Goal: Task Accomplishment & Management: Complete application form

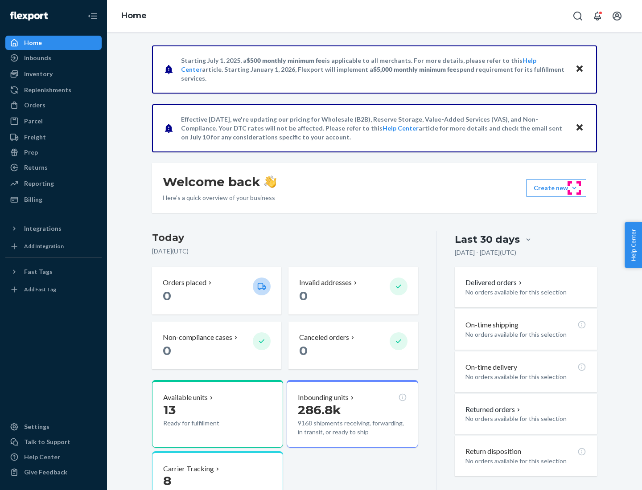
click at [574, 188] on button "Create new Create new inbound Create new order Create new product" at bounding box center [556, 188] width 60 height 18
click at [54, 58] on div "Inbounds" at bounding box center [53, 58] width 95 height 12
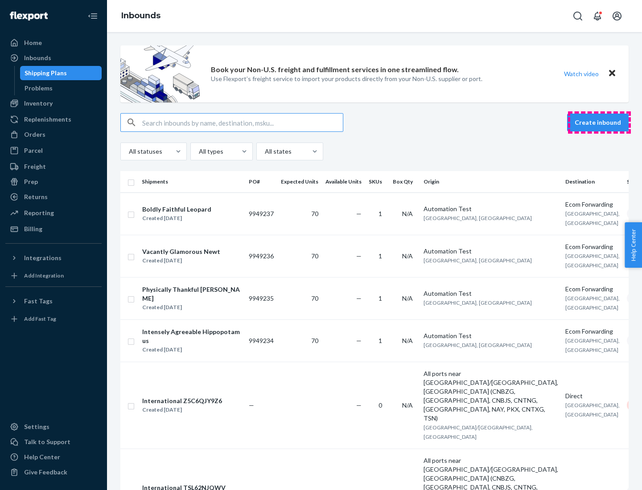
click at [599, 123] on button "Create inbound" at bounding box center [598, 123] width 62 height 18
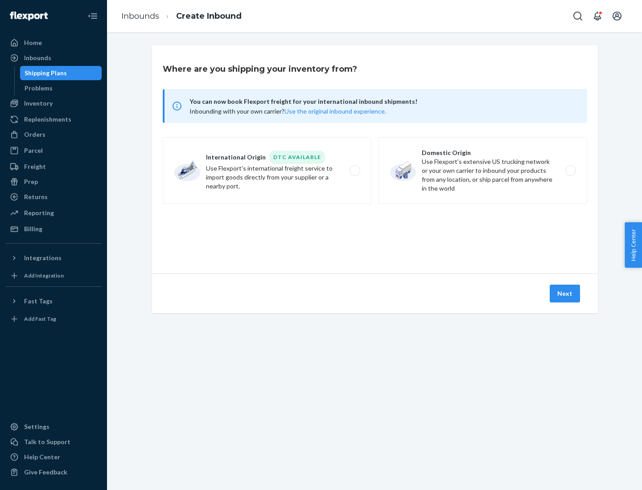
click at [483, 171] on label "Domestic Origin Use Flexport’s extensive US trucking network or your own carrie…" at bounding box center [483, 170] width 209 height 67
click at [570, 171] on input "Domestic Origin Use Flexport’s extensive US trucking network or your own carrie…" at bounding box center [573, 171] width 6 height 6
radio input "true"
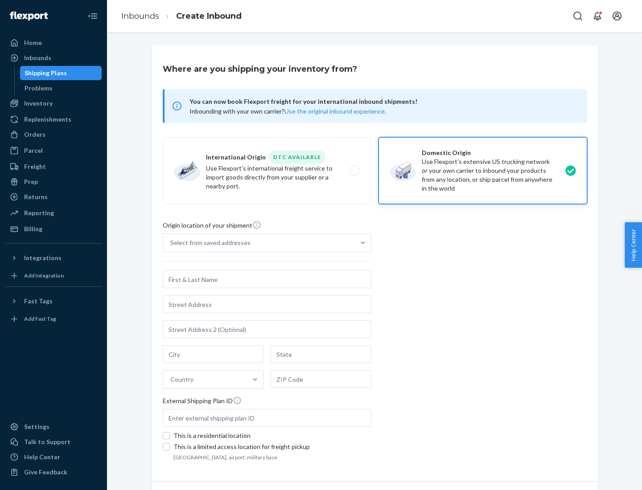
click at [208, 243] on div "Select from saved addresses" at bounding box center [210, 243] width 80 height 9
click at [171, 243] on input "Select from saved addresses" at bounding box center [170, 243] width 1 height 9
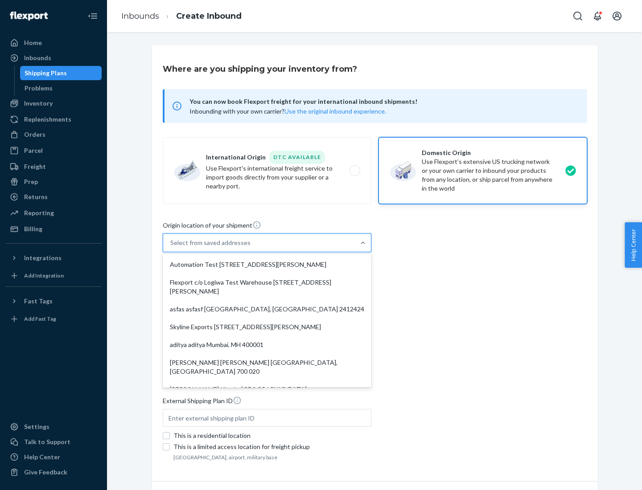
scroll to position [4, 0]
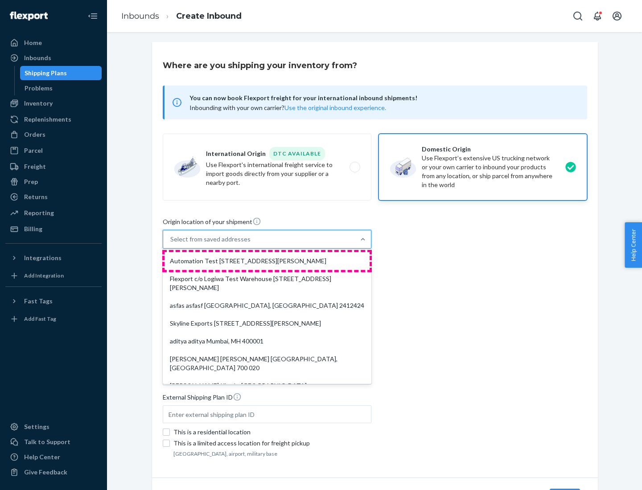
click at [267, 261] on div "Automation Test [STREET_ADDRESS][PERSON_NAME]" at bounding box center [267, 261] width 205 height 18
click at [171, 244] on input "option Automation Test [STREET_ADDRESS][PERSON_NAME]. 9 results available. Use …" at bounding box center [170, 239] width 1 height 9
type input "Automation Test"
type input "9th Floor"
type input "[GEOGRAPHIC_DATA]"
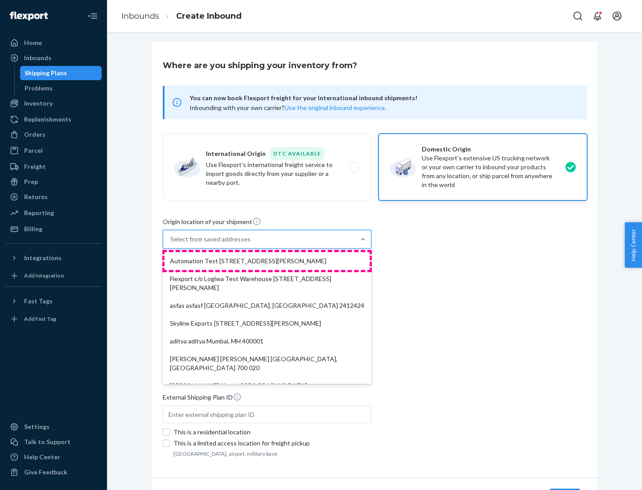
type input "CA"
type input "94104"
type input "[STREET_ADDRESS][PERSON_NAME]"
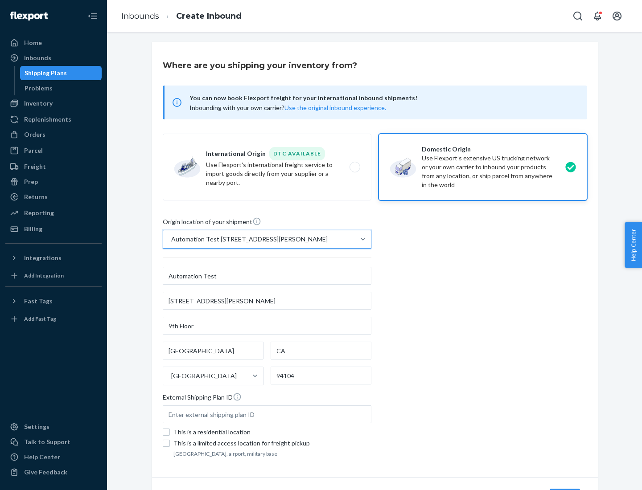
scroll to position [52, 0]
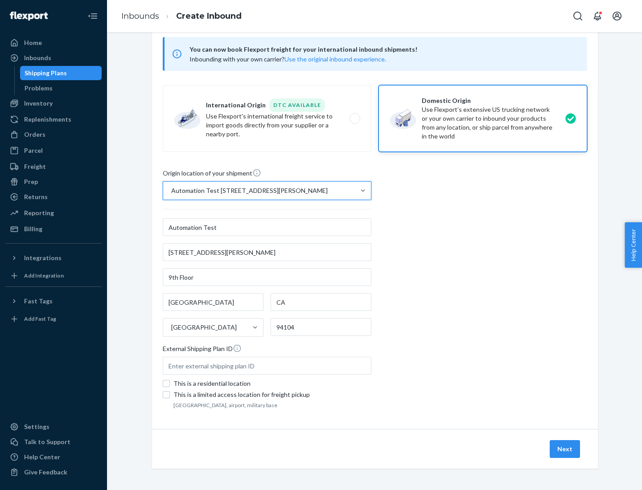
click at [565, 449] on button "Next" at bounding box center [565, 449] width 30 height 18
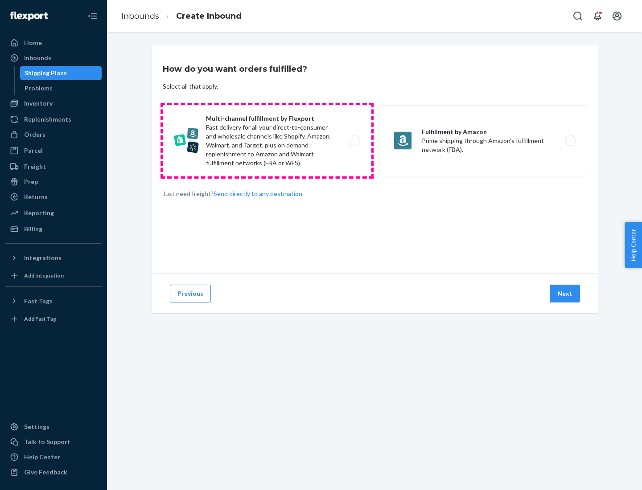
click at [267, 141] on label "Multi-channel fulfillment by Flexport Fast delivery for all your direct-to-cons…" at bounding box center [267, 140] width 209 height 71
click at [354, 141] on input "Multi-channel fulfillment by Flexport Fast delivery for all your direct-to-cons…" at bounding box center [357, 141] width 6 height 6
radio input "true"
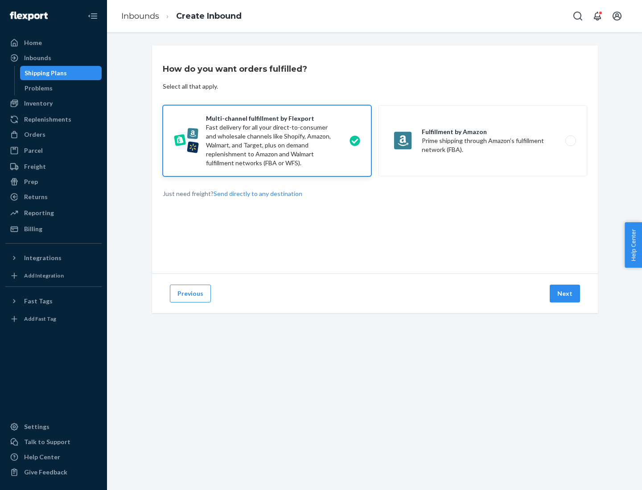
click at [565, 294] on button "Next" at bounding box center [565, 294] width 30 height 18
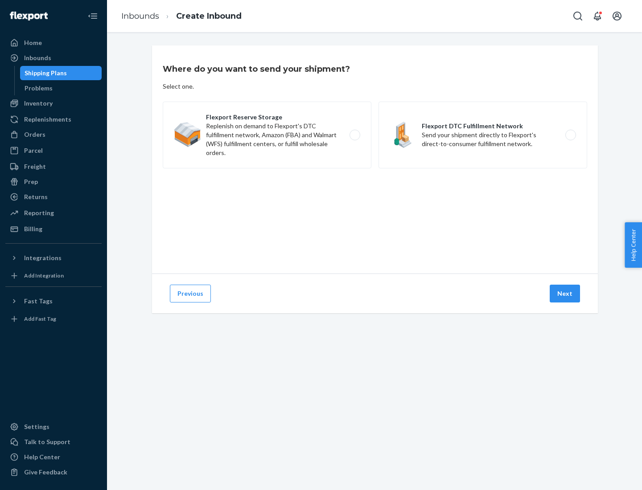
click at [483, 135] on label "Flexport DTC Fulfillment Network Send your shipment directly to Flexport's dire…" at bounding box center [483, 135] width 209 height 67
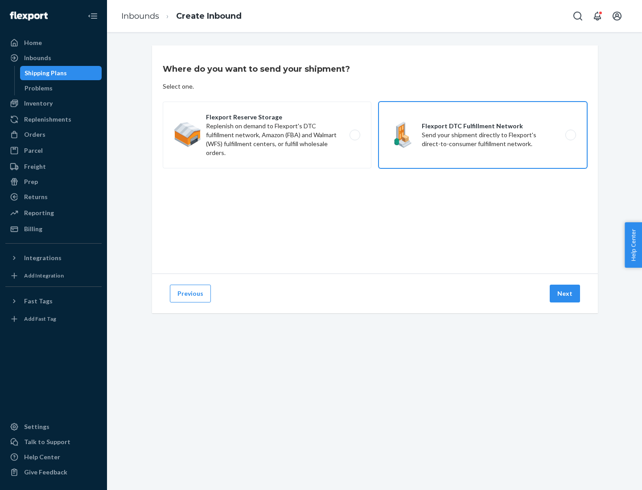
click at [570, 135] on input "Flexport DTC Fulfillment Network Send your shipment directly to Flexport's dire…" at bounding box center [573, 135] width 6 height 6
radio input "true"
click at [565, 294] on button "Next" at bounding box center [565, 294] width 30 height 18
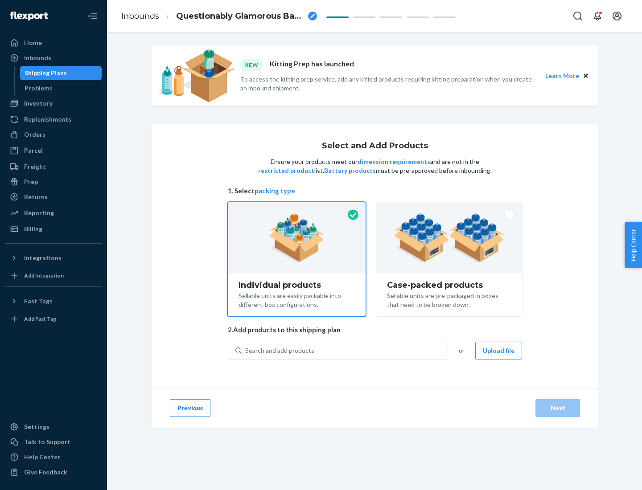
click at [449, 238] on img at bounding box center [449, 238] width 111 height 49
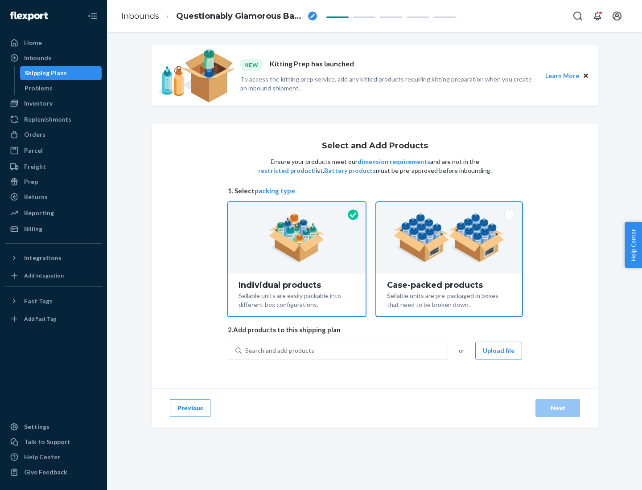
click at [449, 208] on input "Case-packed products Sellable units are pre-packaged in boxes that need to be b…" at bounding box center [449, 205] width 6 height 6
radio input "true"
radio input "false"
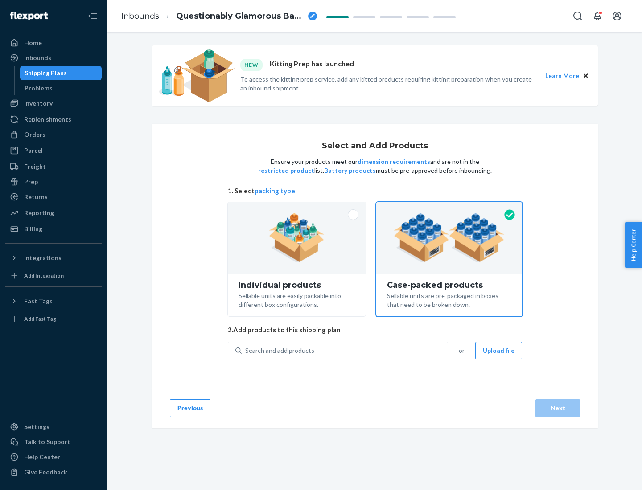
click at [345, 350] on div "Search and add products" at bounding box center [345, 351] width 206 height 16
click at [246, 350] on input "Search and add products" at bounding box center [245, 350] width 1 height 9
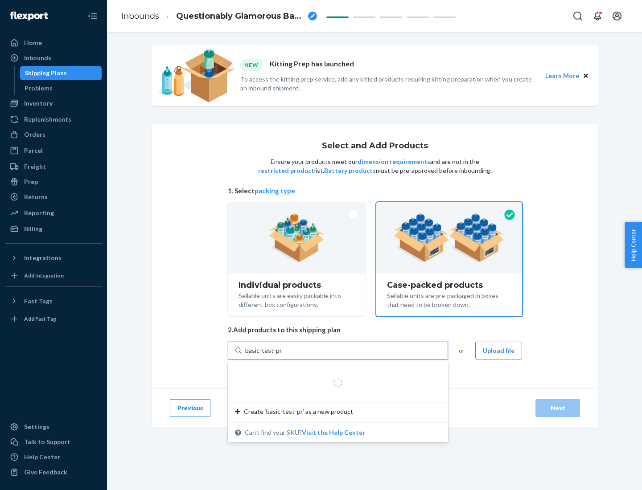
type input "basic-test-product-1"
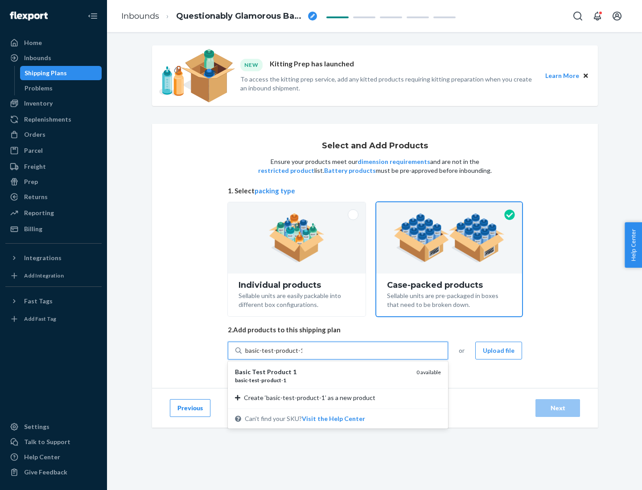
click at [322, 380] on div "basic - test - product - 1" at bounding box center [322, 381] width 174 height 8
click at [302, 355] on input "basic-test-product-1" at bounding box center [273, 350] width 57 height 9
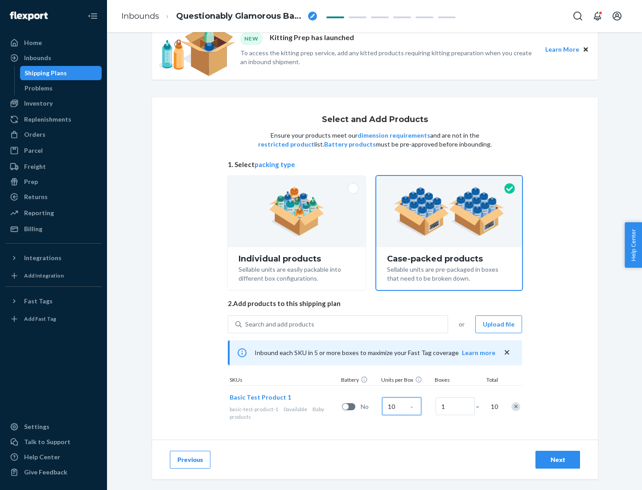
scroll to position [32, 0]
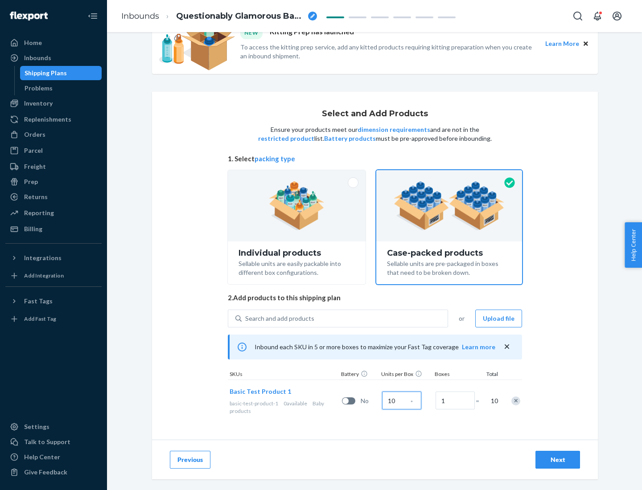
type input "10"
type input "7"
click at [558, 460] on div "Next" at bounding box center [557, 460] width 29 height 9
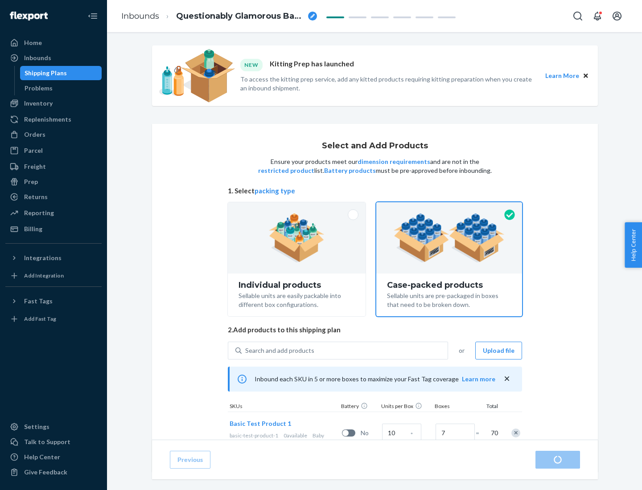
radio input "true"
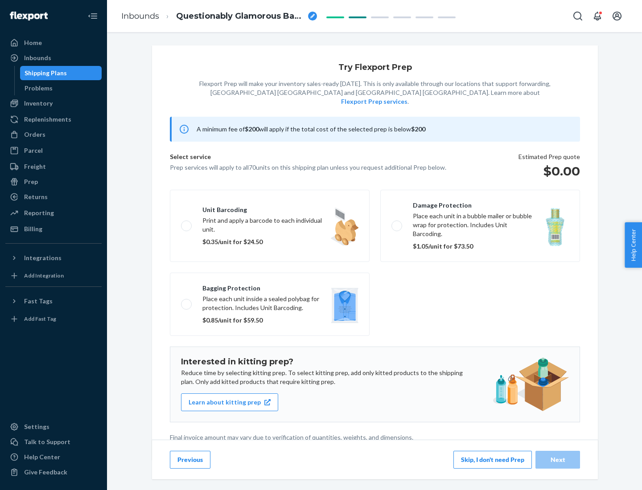
scroll to position [2, 0]
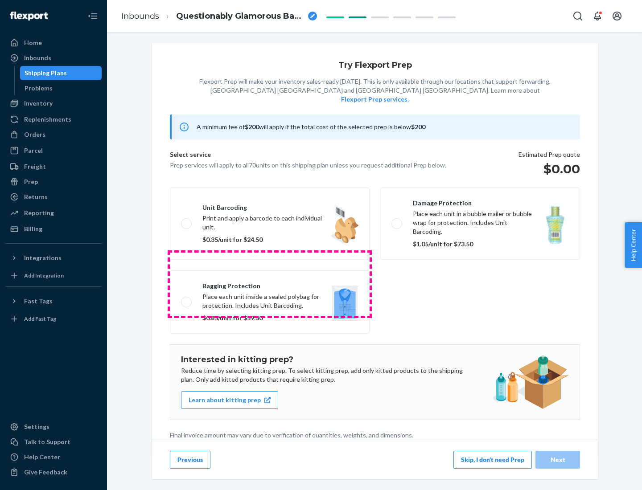
click at [270, 284] on label "Bagging protection Place each unit inside a sealed polybag for protection. Incl…" at bounding box center [270, 302] width 200 height 63
click at [187, 299] on input "Bagging protection Place each unit inside a sealed polybag for protection. Incl…" at bounding box center [184, 302] width 6 height 6
checkbox input "true"
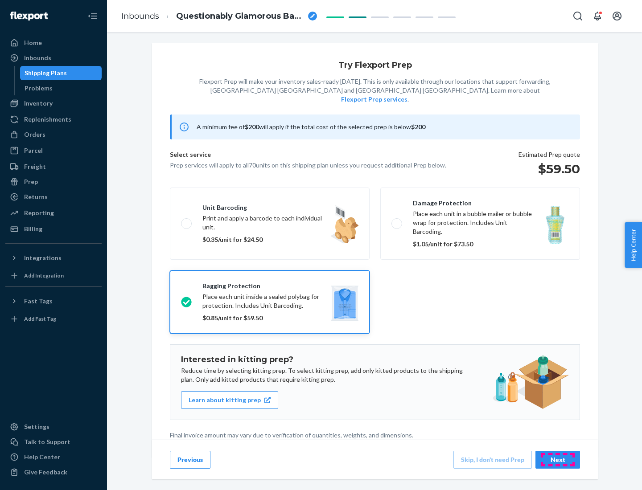
click at [558, 460] on div "Next" at bounding box center [557, 460] width 29 height 9
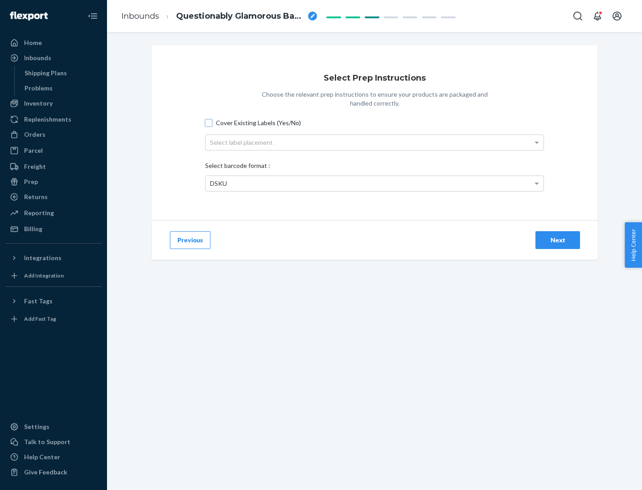
click at [209, 123] on input "Cover Existing Labels (Yes/No)" at bounding box center [208, 122] width 7 height 7
checkbox input "true"
click at [375, 142] on div "Select label placement" at bounding box center [375, 142] width 338 height 15
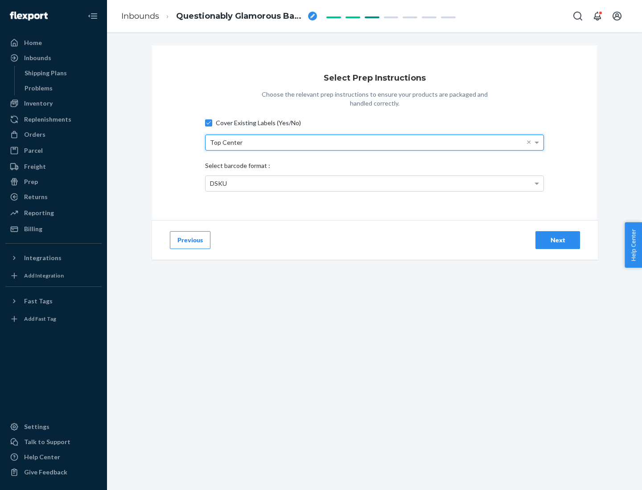
click at [375, 183] on div "DSKU" at bounding box center [375, 183] width 338 height 15
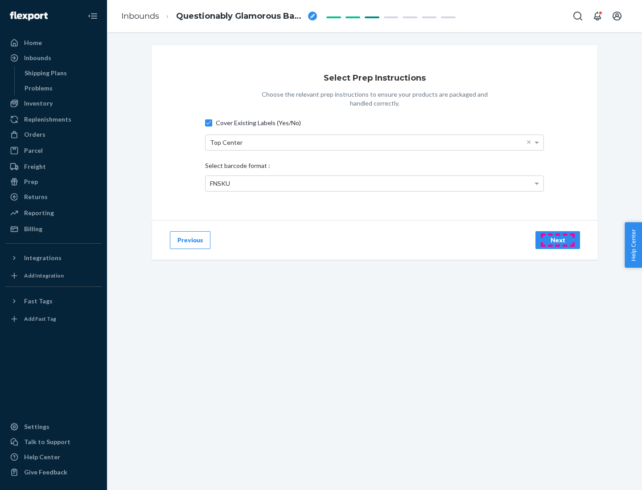
click at [558, 240] on div "Next" at bounding box center [557, 240] width 29 height 9
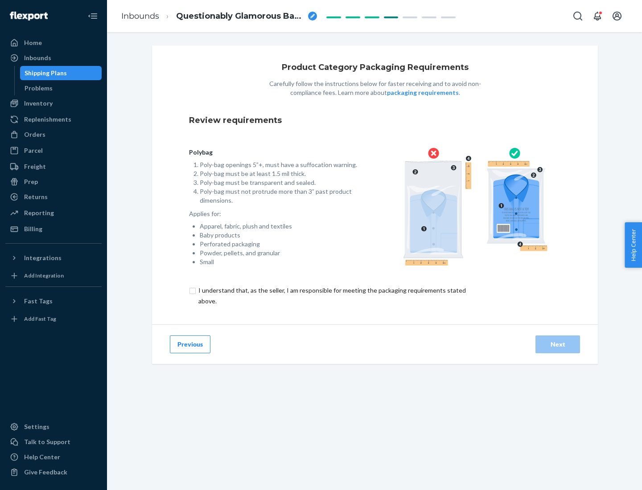
click at [331, 296] on input "checkbox" at bounding box center [337, 295] width 296 height 21
checkbox input "true"
click at [558, 344] on div "Next" at bounding box center [557, 344] width 29 height 9
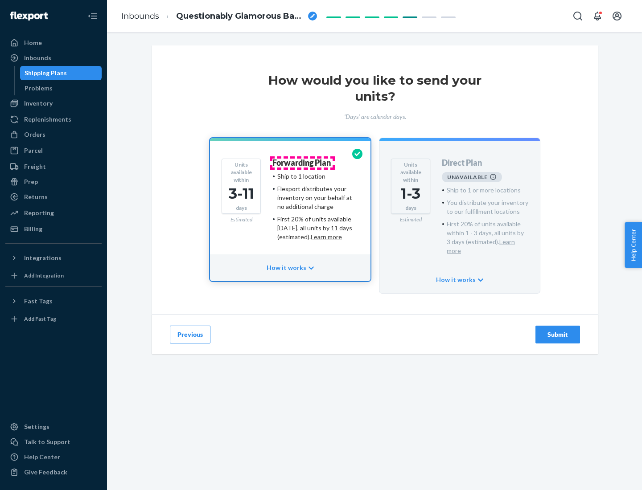
click at [302, 163] on h4 "Forwarding Plan" at bounding box center [301, 163] width 58 height 9
click at [558, 330] on div "Submit" at bounding box center [557, 334] width 29 height 9
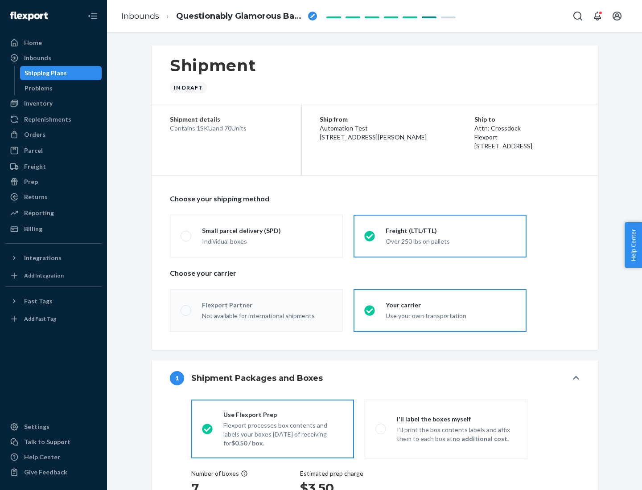
radio input "true"
radio input "false"
radio input "true"
radio input "false"
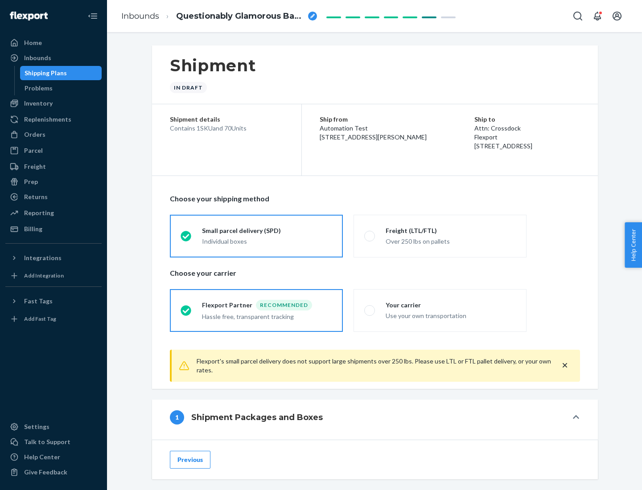
click at [440, 236] on div "Over 250 lbs on pallets" at bounding box center [451, 240] width 130 height 11
click at [370, 236] on input "Freight (LTL/FTL) Over 250 lbs on pallets" at bounding box center [367, 236] width 6 height 6
radio input "true"
radio input "false"
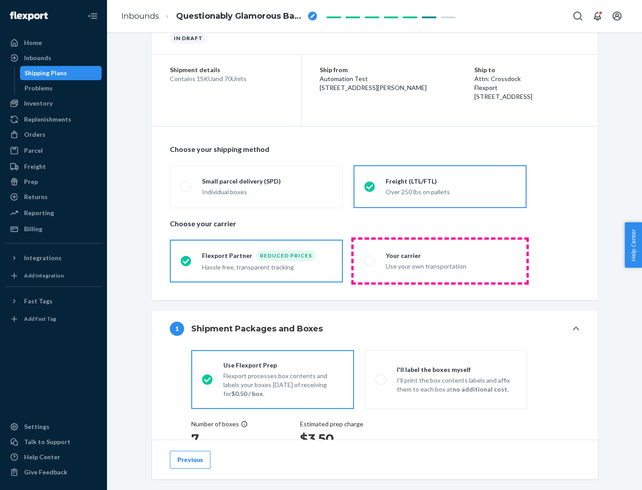
click at [440, 261] on div "Use your own transportation" at bounding box center [451, 265] width 130 height 11
click at [370, 261] on input "Your carrier Use your own transportation" at bounding box center [367, 261] width 6 height 6
radio input "true"
radio input "false"
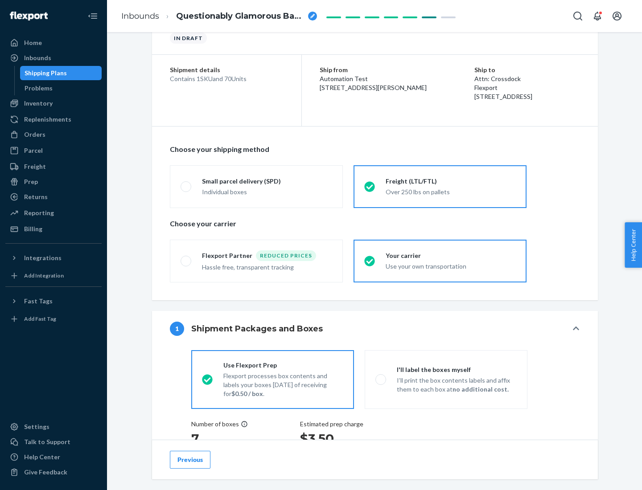
scroll to position [168, 0]
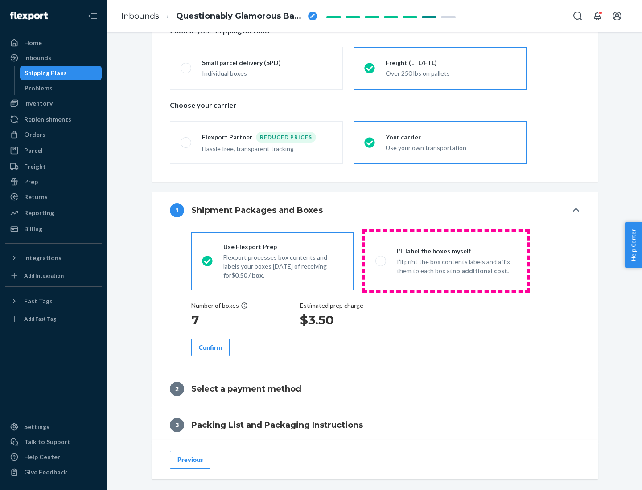
click at [446, 261] on p "I’ll print the box contents labels and affix them to each box at no additional …" at bounding box center [457, 267] width 120 height 18
click at [381, 261] on input "I'll label the boxes myself I’ll print the box contents labels and affix them t…" at bounding box center [378, 261] width 6 height 6
radio input "true"
radio input "false"
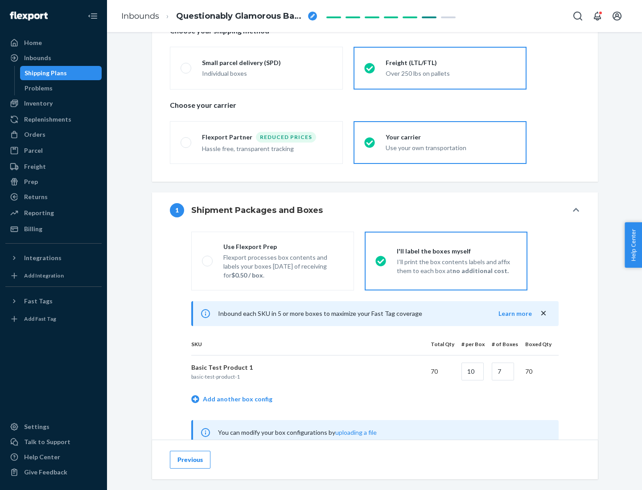
scroll to position [279, 0]
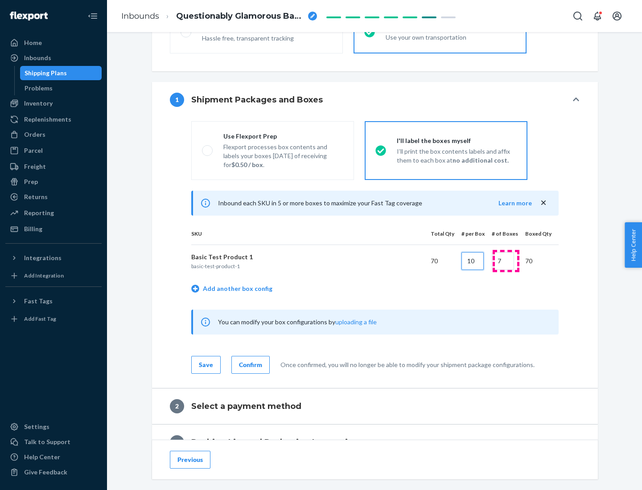
type input "10"
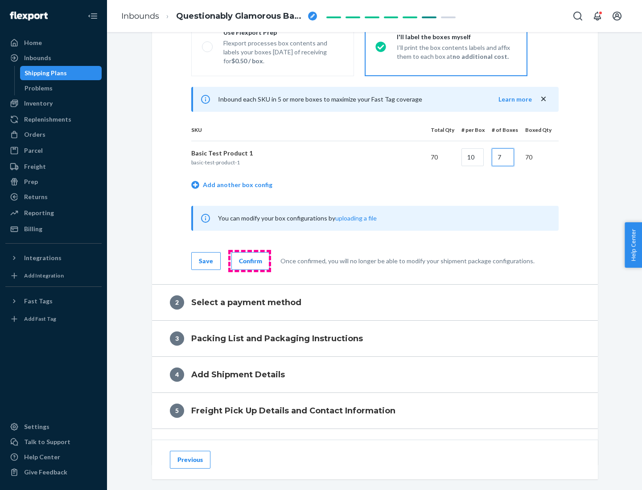
type input "7"
click at [249, 261] on div "Confirm" at bounding box center [250, 261] width 23 height 9
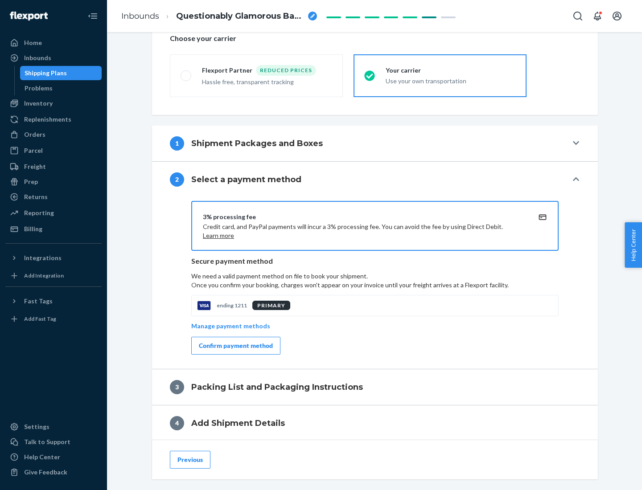
scroll to position [320, 0]
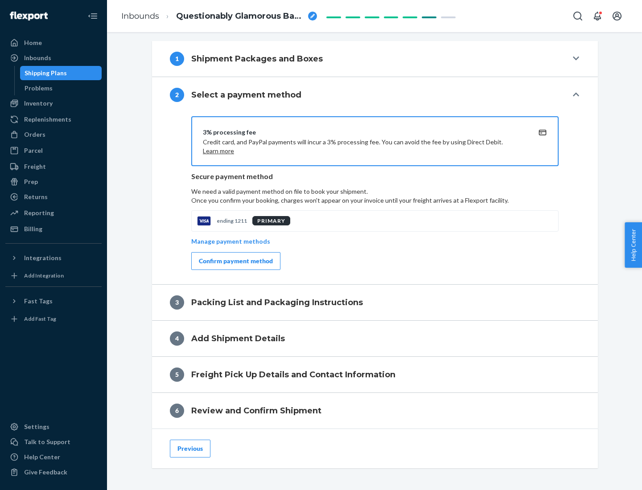
click at [235, 261] on div "Confirm payment method" at bounding box center [236, 261] width 74 height 9
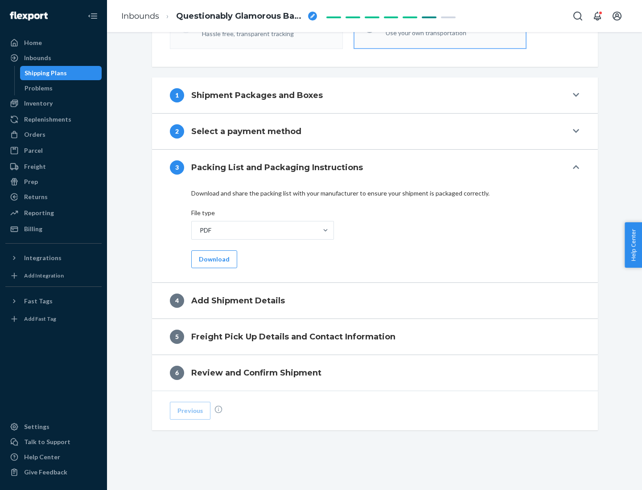
scroll to position [281, 0]
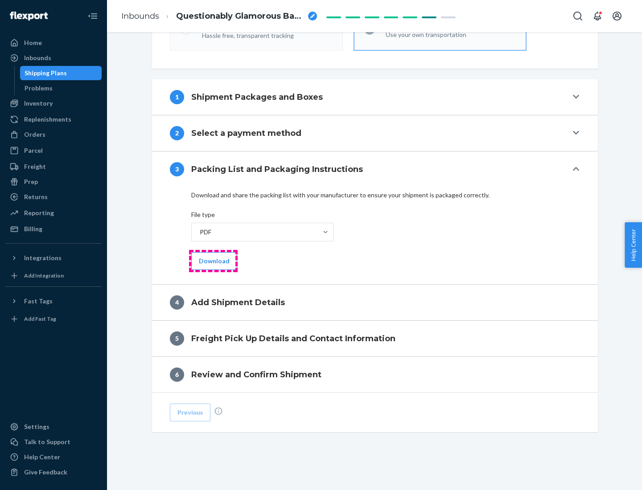
click at [213, 261] on button "Download" at bounding box center [214, 261] width 46 height 18
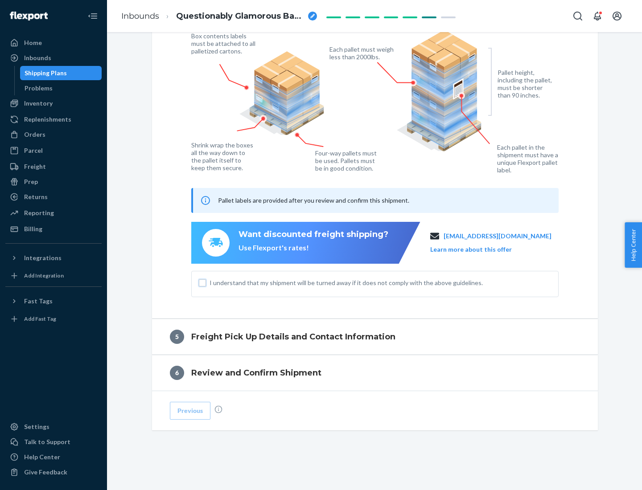
click at [202, 283] on input "I understand that my shipment will be turned away if it does not comply with th…" at bounding box center [202, 283] width 7 height 7
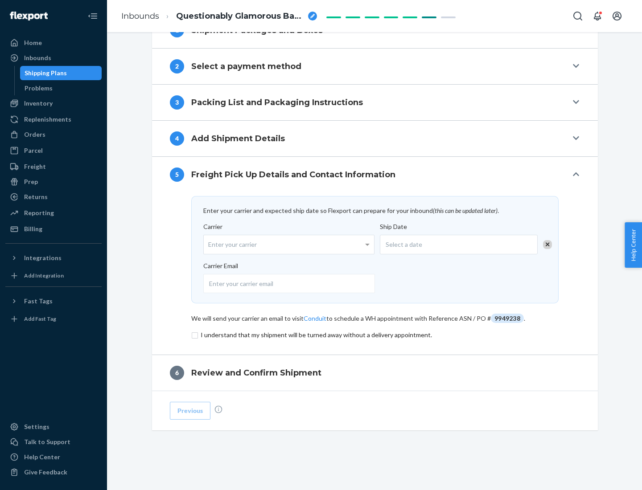
scroll to position [348, 0]
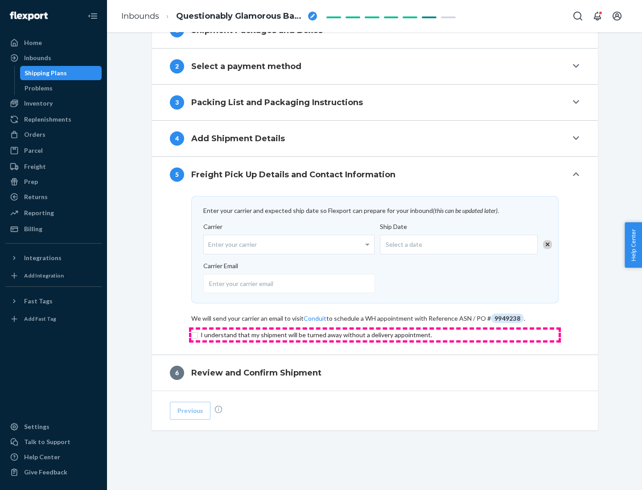
click at [375, 335] on input "checkbox" at bounding box center [374, 335] width 367 height 11
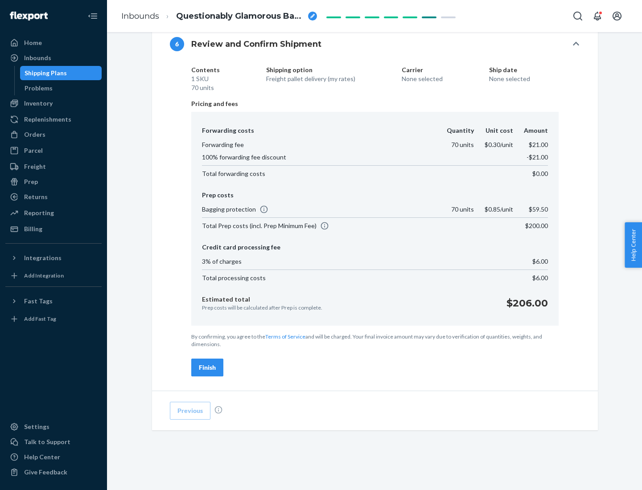
click at [207, 368] on div "Finish" at bounding box center [207, 367] width 17 height 9
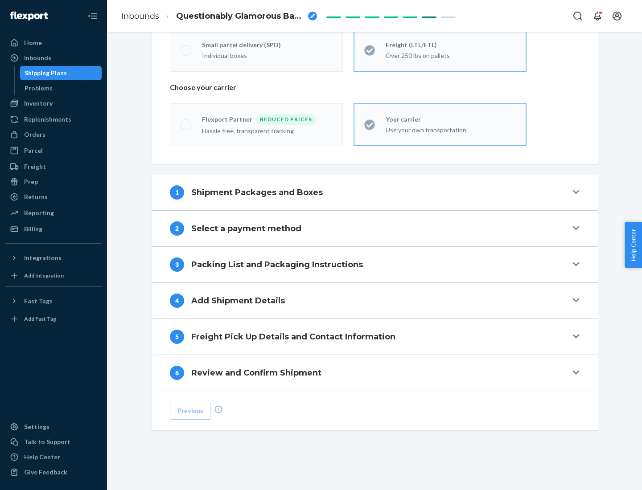
scroll to position [186, 0]
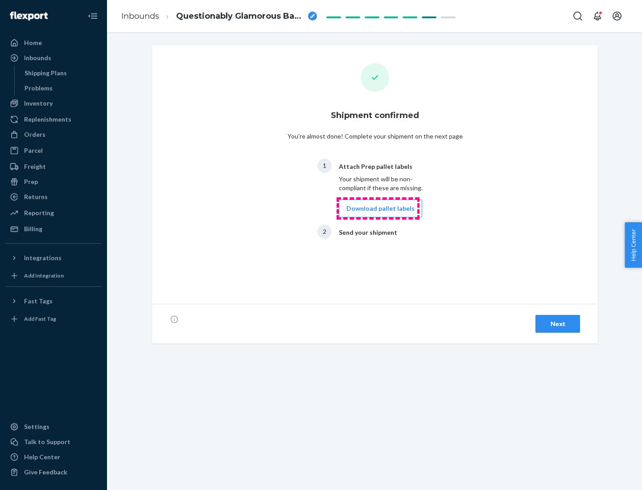
click at [378, 209] on button "Download pallet labels" at bounding box center [380, 209] width 83 height 18
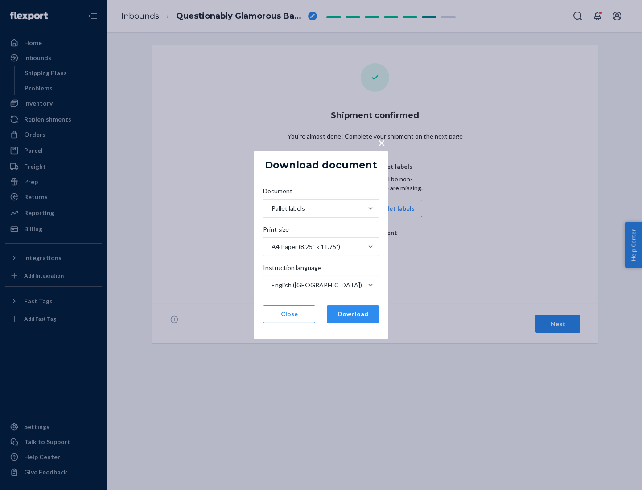
click at [353, 314] on button "Download" at bounding box center [353, 314] width 52 height 18
click at [381, 142] on span "×" at bounding box center [381, 142] width 7 height 15
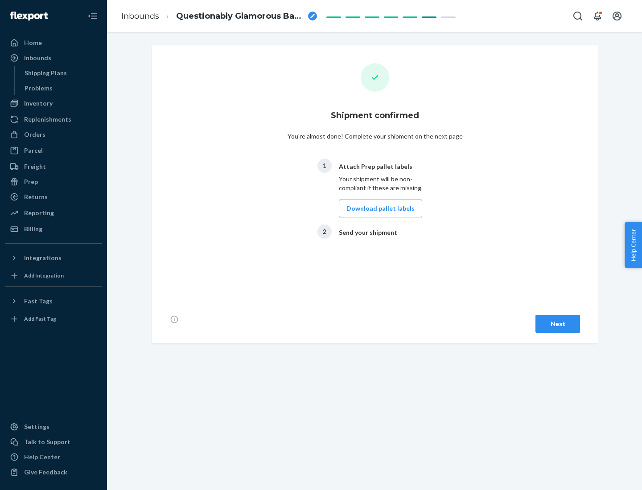
click at [558, 324] on div "Next" at bounding box center [557, 324] width 29 height 9
